Goal: Entertainment & Leisure: Browse casually

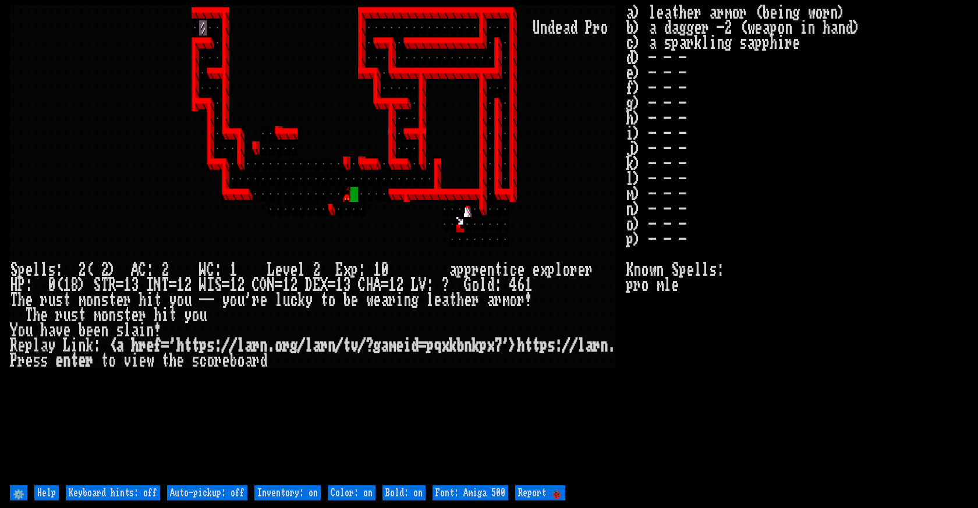
click at [343, 300] on div "b" at bounding box center [347, 300] width 8 height 15
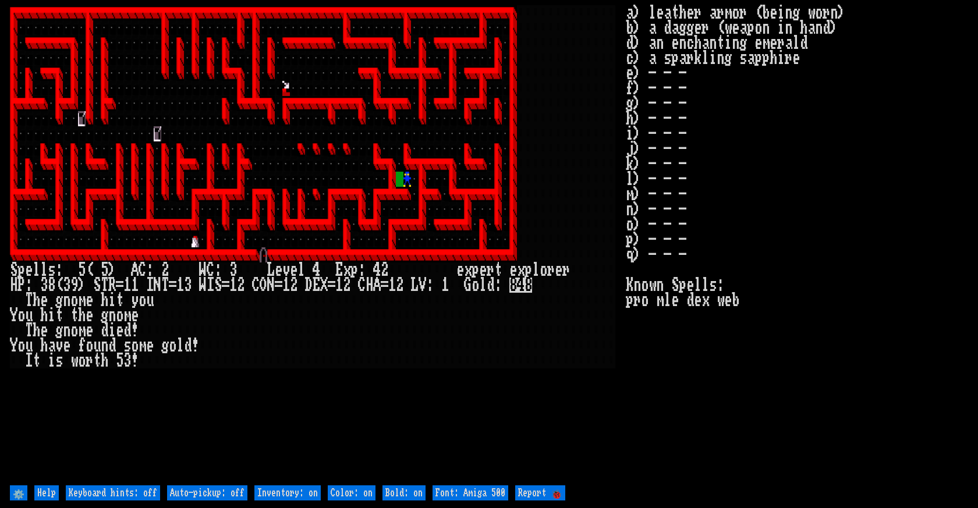
click at [288, 96] on div at bounding box center [286, 103] width 8 height 15
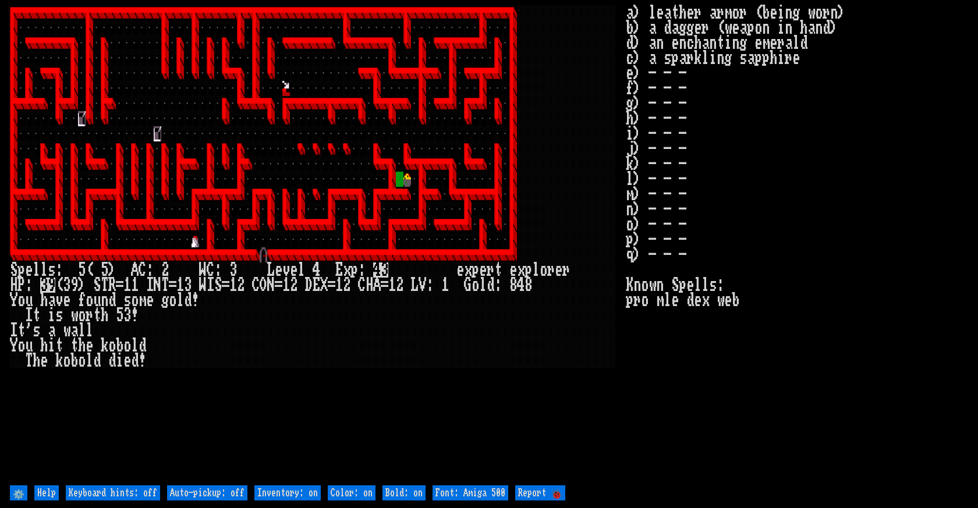
click at [289, 96] on div at bounding box center [286, 103] width 8 height 15
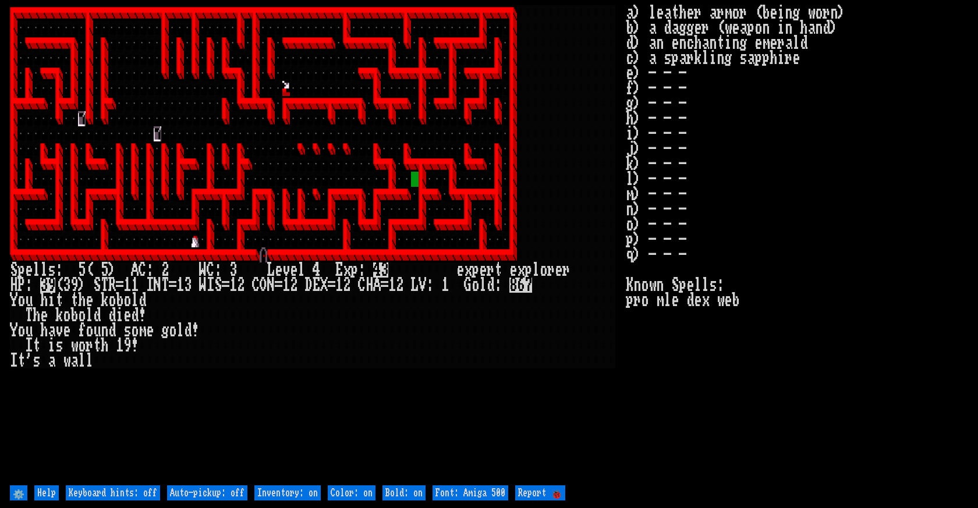
click at [292, 95] on div at bounding box center [294, 88] width 8 height 15
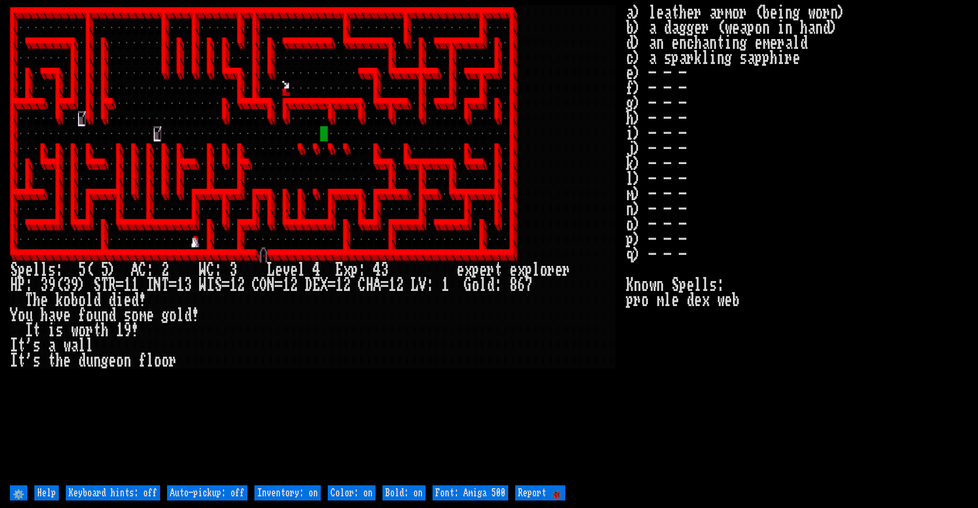
drag, startPoint x: 406, startPoint y: 183, endPoint x: 293, endPoint y: 104, distance: 137.9
click at [289, 104] on larn at bounding box center [318, 244] width 616 height 478
drag, startPoint x: 280, startPoint y: 136, endPoint x: 289, endPoint y: 70, distance: 66.4
click at [289, 70] on larn at bounding box center [318, 244] width 616 height 478
drag, startPoint x: 250, startPoint y: 125, endPoint x: 264, endPoint y: 122, distance: 14.2
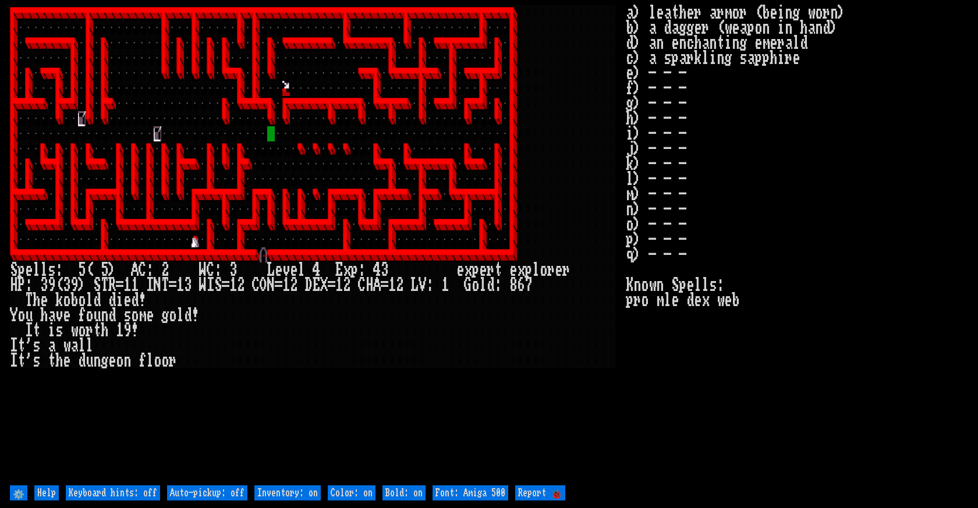
click at [263, 123] on larn at bounding box center [318, 244] width 616 height 478
drag, startPoint x: 279, startPoint y: 89, endPoint x: 283, endPoint y: 70, distance: 19.0
click at [282, 88] on div at bounding box center [279, 88] width 8 height 15
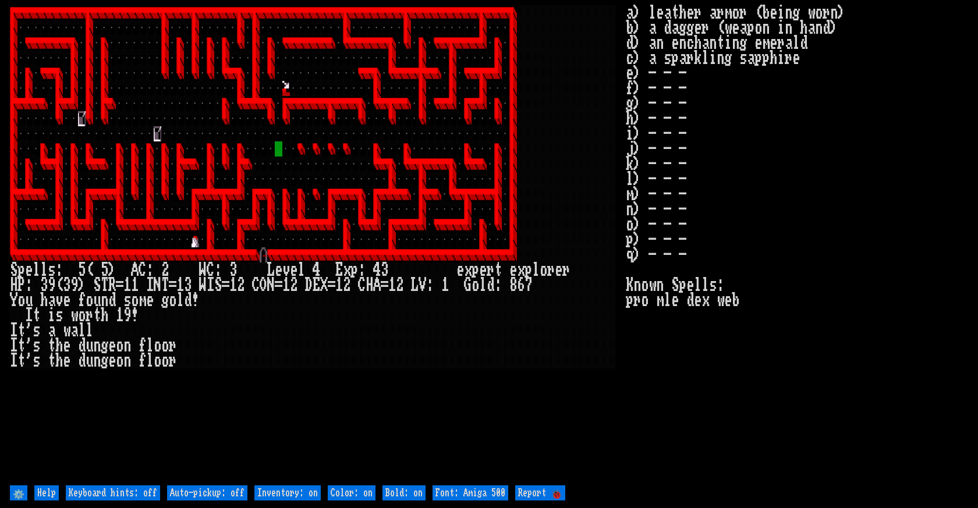
drag, startPoint x: 283, startPoint y: 68, endPoint x: 276, endPoint y: 79, distance: 13.1
click at [275, 86] on larn at bounding box center [318, 244] width 616 height 478
drag, startPoint x: 268, startPoint y: 161, endPoint x: 275, endPoint y: 215, distance: 53.9
click at [270, 254] on larn at bounding box center [318, 244] width 616 height 478
drag, startPoint x: 279, startPoint y: 159, endPoint x: 269, endPoint y: 212, distance: 53.9
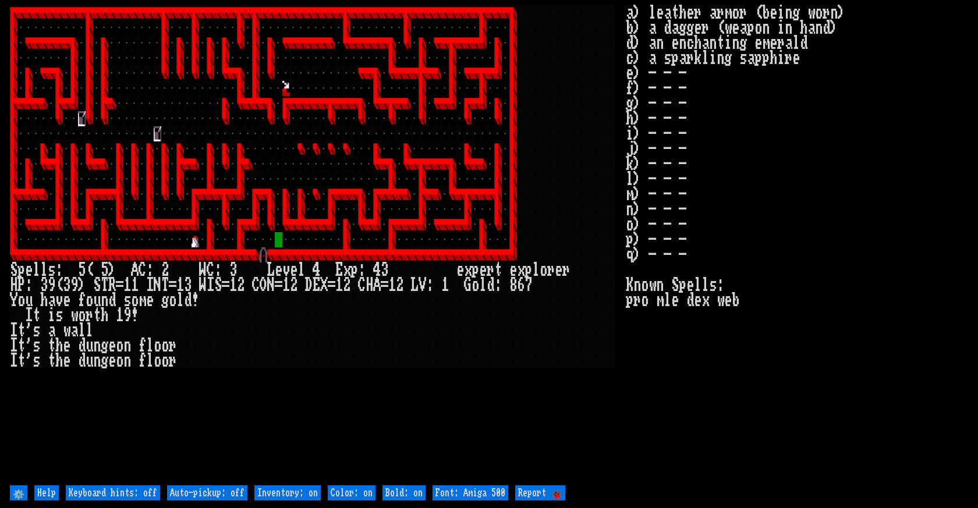
click at [269, 211] on larn at bounding box center [318, 244] width 616 height 478
drag, startPoint x: 269, startPoint y: 213, endPoint x: 270, endPoint y: 228, distance: 14.6
click at [269, 212] on div at bounding box center [271, 209] width 8 height 15
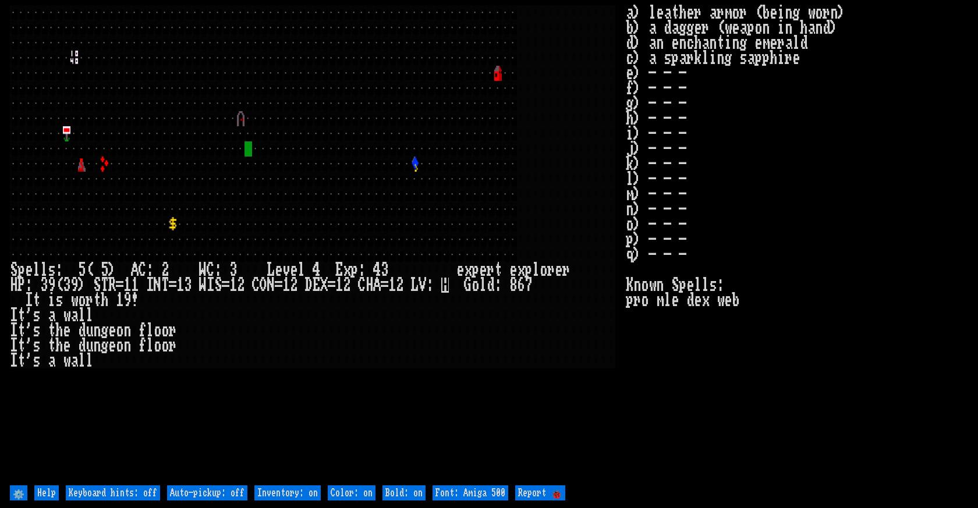
drag, startPoint x: 257, startPoint y: 245, endPoint x: 284, endPoint y: 160, distance: 88.4
click at [283, 162] on larn at bounding box center [318, 244] width 616 height 478
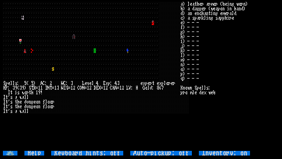
click at [190, 71] on stats "a) leather armor (being worn) b) a dagger (weapon in hand) d) an enchanting eme…" at bounding box center [229, 77] width 99 height 150
drag, startPoint x: 193, startPoint y: 69, endPoint x: 258, endPoint y: 48, distance: 68.7
click at [258, 48] on stats "a) leather armor (being worn) b) a dagger (weapon in hand) d) an enchanting eme…" at bounding box center [229, 77] width 99 height 150
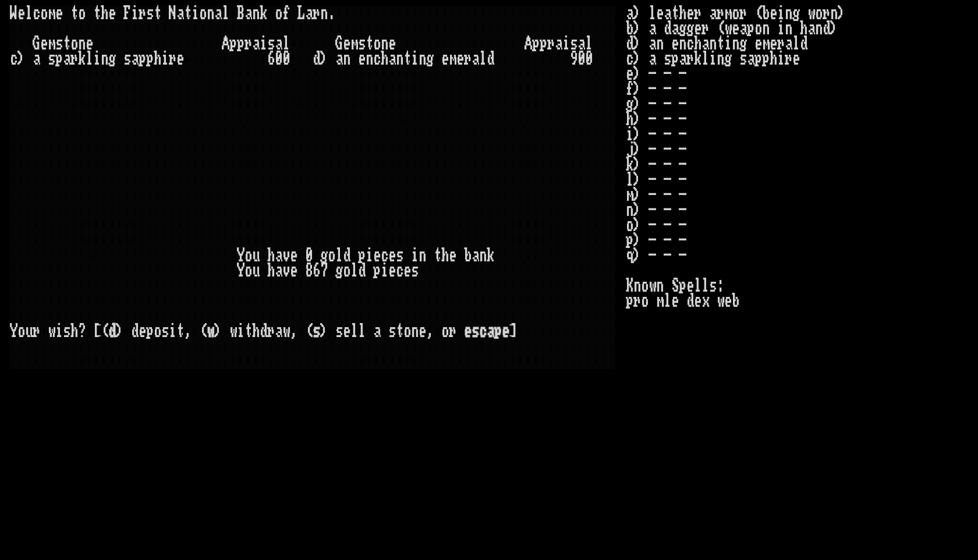
click at [207, 224] on div at bounding box center [211, 225] width 8 height 15
